Goal: Task Accomplishment & Management: Manage account settings

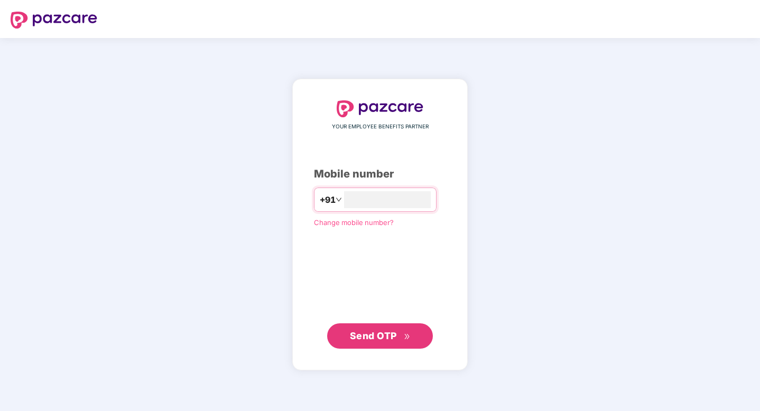
type input "**********"
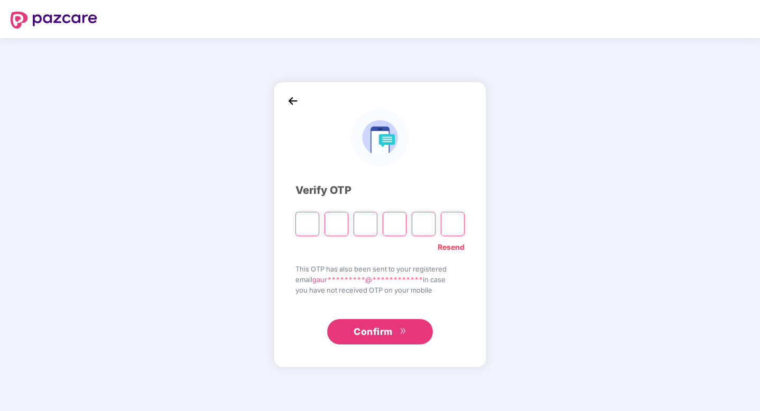
type input "*"
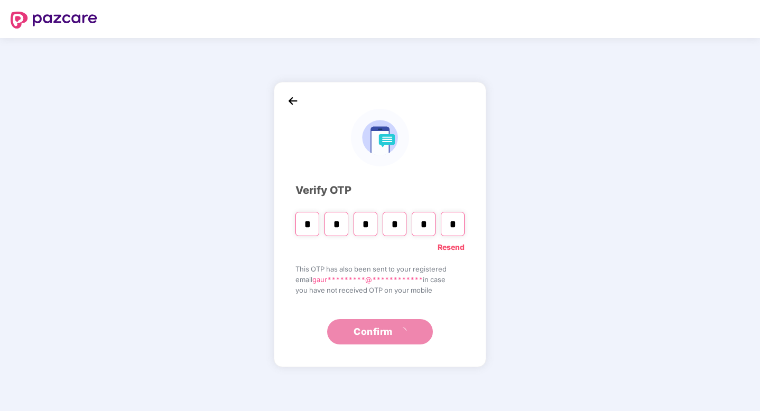
type input "*"
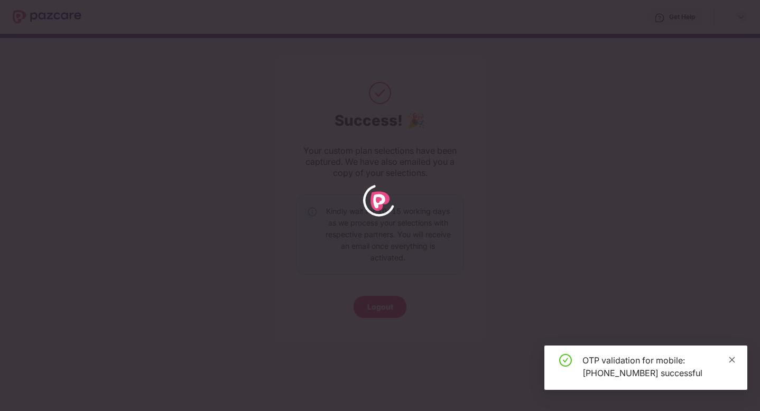
click at [733, 359] on icon "close" at bounding box center [731, 359] width 7 height 7
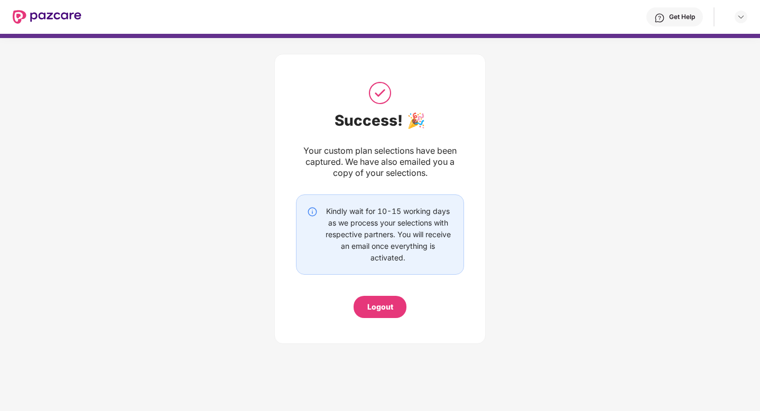
click at [400, 222] on div "Kindly wait for 10-15 working days as we process your selections with respectiv…" at bounding box center [388, 235] width 130 height 58
click at [740, 19] on img at bounding box center [740, 17] width 8 height 8
click at [585, 97] on div "Success! 🎉 Your custom plan selections have been captured. We have also emailed…" at bounding box center [380, 196] width 760 height 316
click at [58, 8] on div at bounding box center [47, 17] width 69 height 34
click at [57, 12] on img at bounding box center [47, 17] width 69 height 14
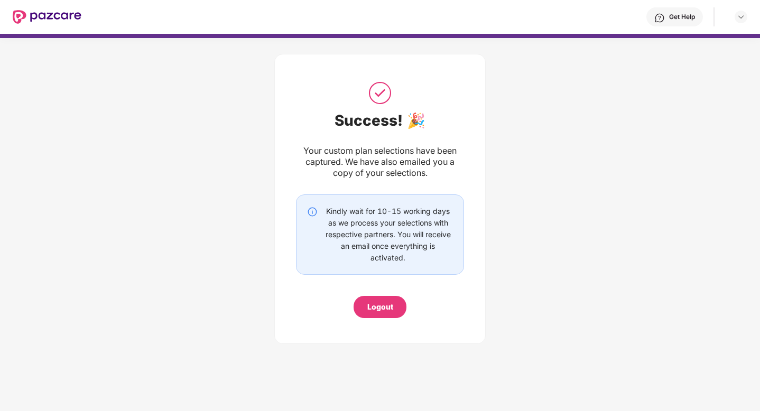
click at [16, 12] on img at bounding box center [47, 17] width 69 height 14
click at [389, 313] on div "Logout" at bounding box center [379, 307] width 53 height 22
